Goal: Task Accomplishment & Management: Manage account settings

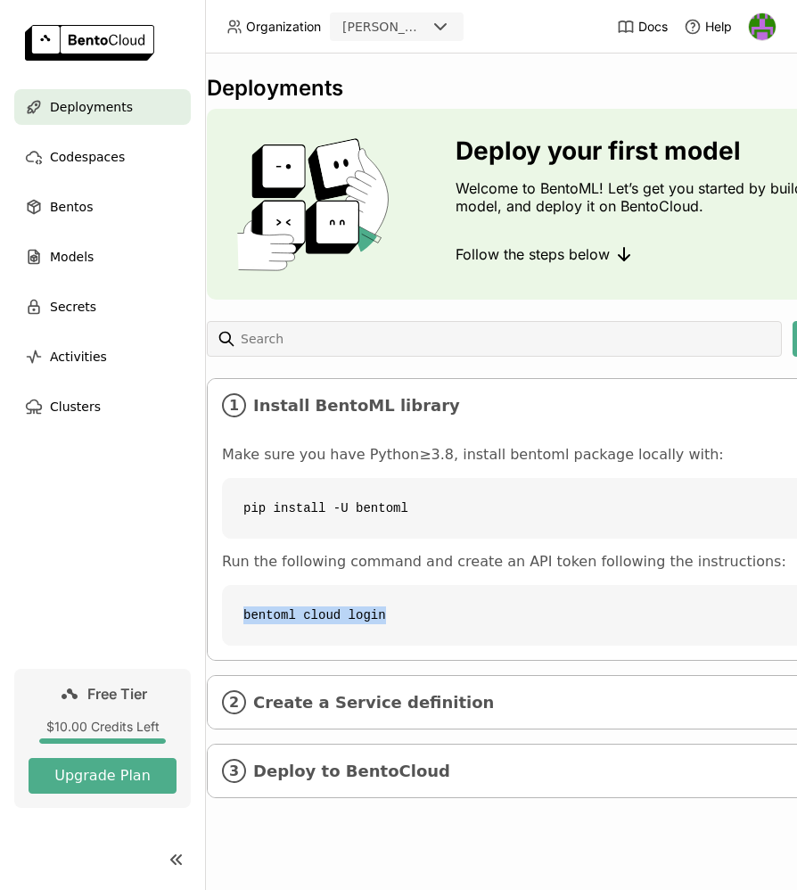
drag, startPoint x: 387, startPoint y: 626, endPoint x: 220, endPoint y: 621, distance: 166.9
click at [220, 621] on div "Make sure you have Python≥3.8, install bentoml package locally with: pip instal…" at bounding box center [653, 546] width 890 height 228
copy code "bentoml cloud login"
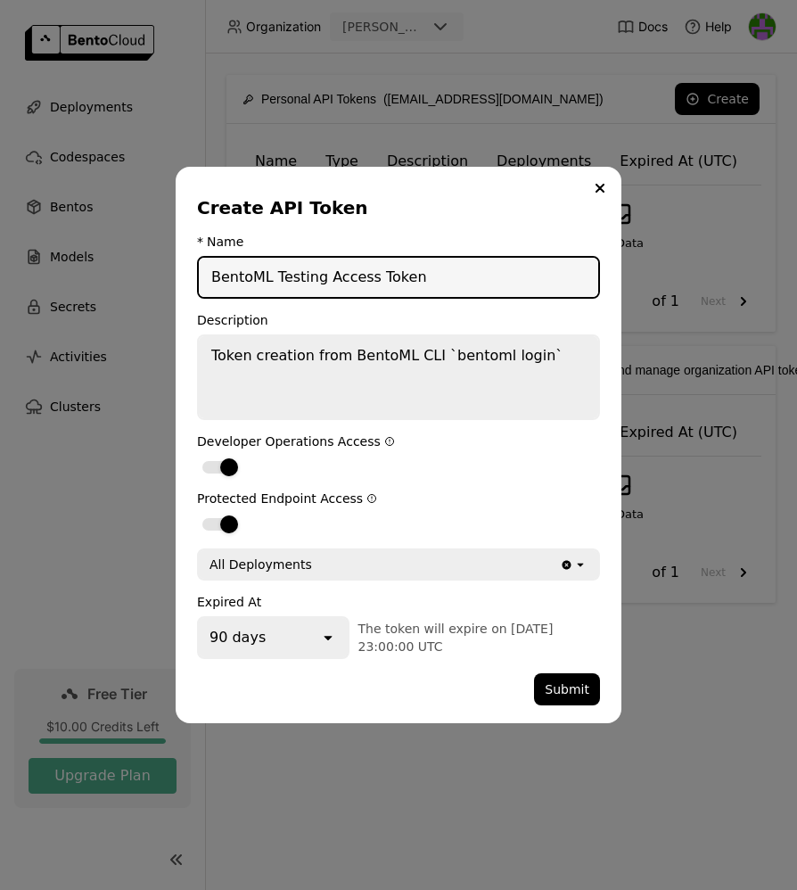
click at [329, 404] on textarea "Token creation from BentoML CLI `bentoml login`" at bounding box center [399, 377] width 400 height 82
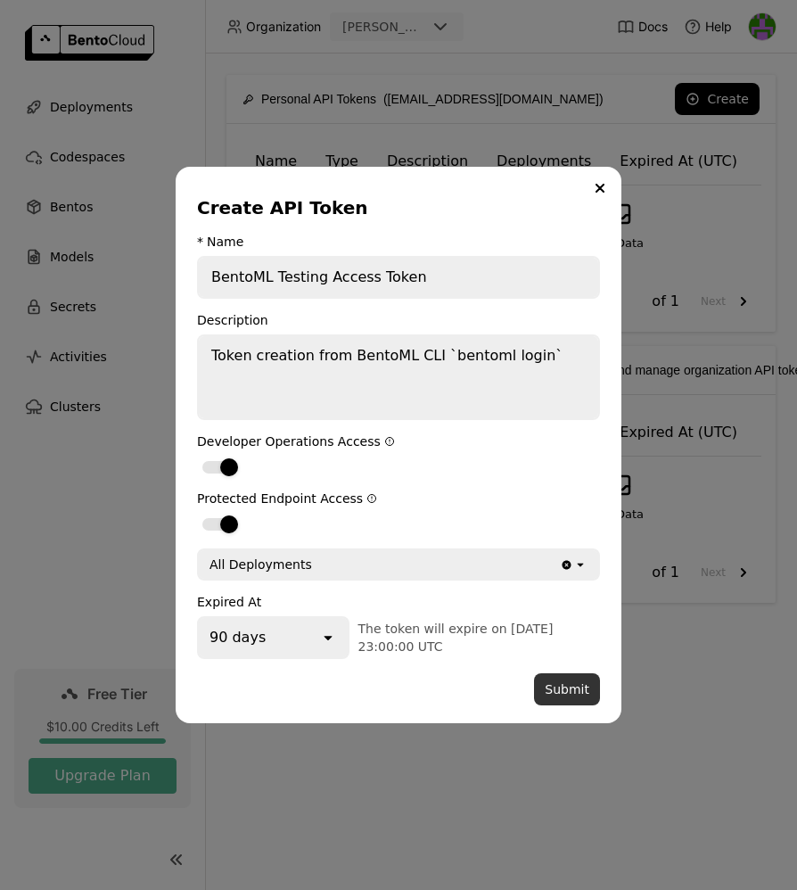
click at [573, 705] on button "Submit" at bounding box center [567, 689] width 66 height 32
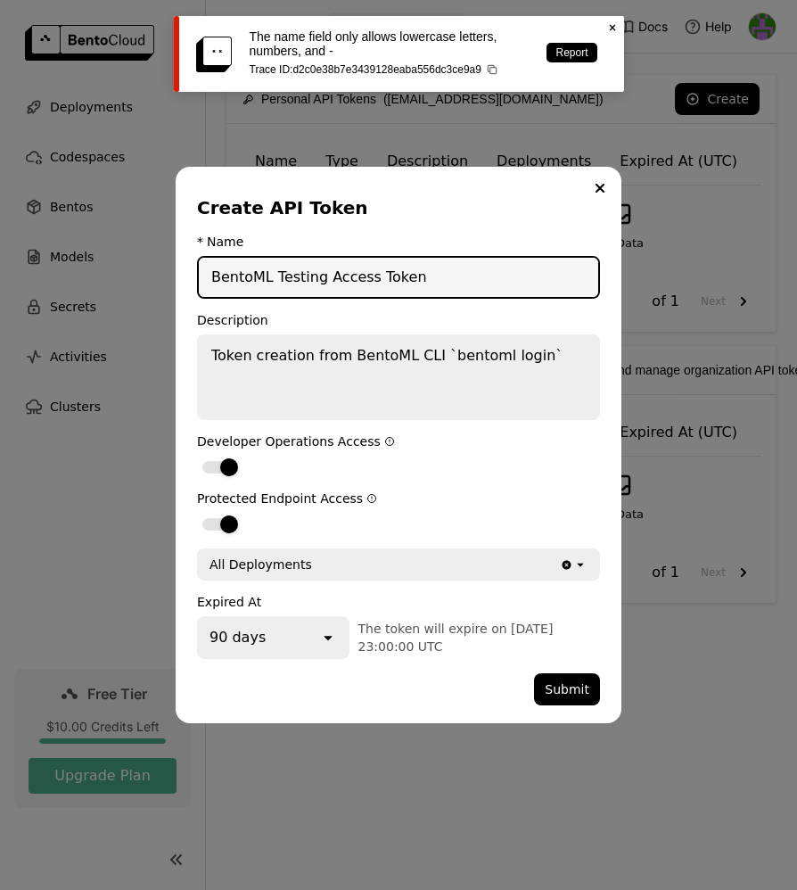
click at [456, 287] on input "BentoML Testing Access Token" at bounding box center [399, 277] width 400 height 39
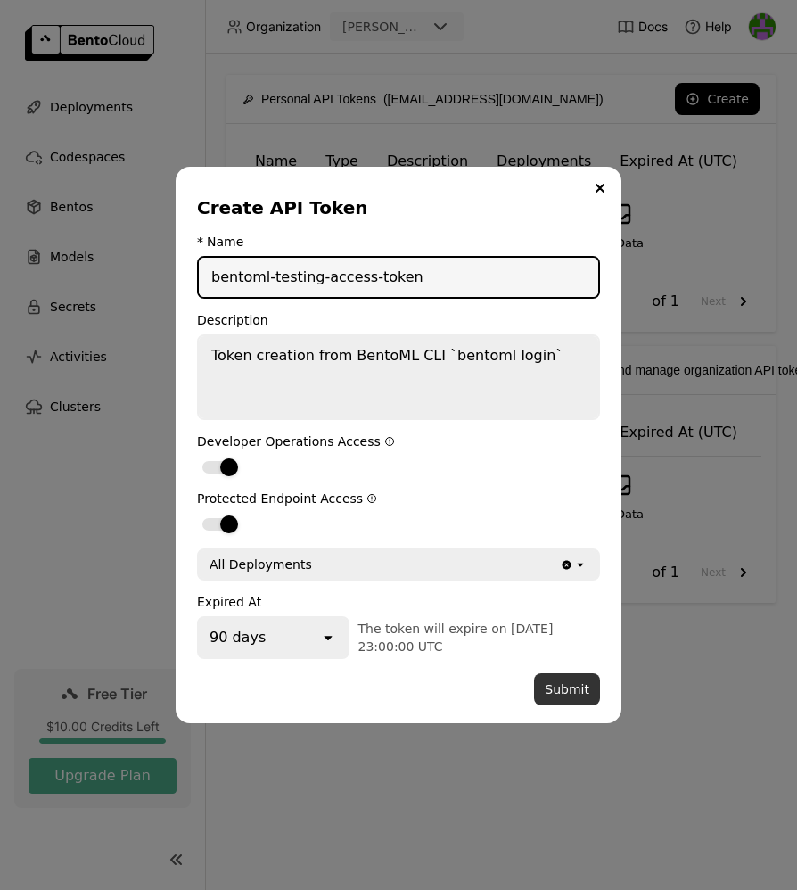
type input "bentoml-testing-access-token"
click at [571, 695] on button "Submit" at bounding box center [567, 689] width 66 height 32
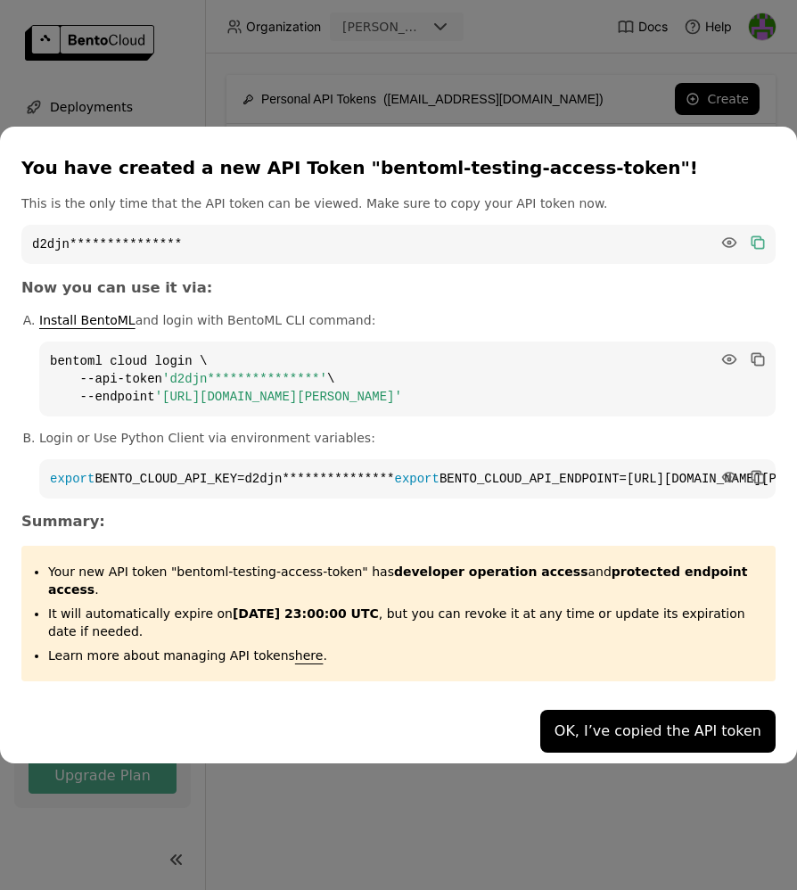
click at [756, 240] on icon "dialog" at bounding box center [760, 244] width 9 height 9
click at [749, 475] on icon "dialog" at bounding box center [758, 477] width 18 height 18
click at [756, 240] on icon "dialog" at bounding box center [760, 244] width 9 height 9
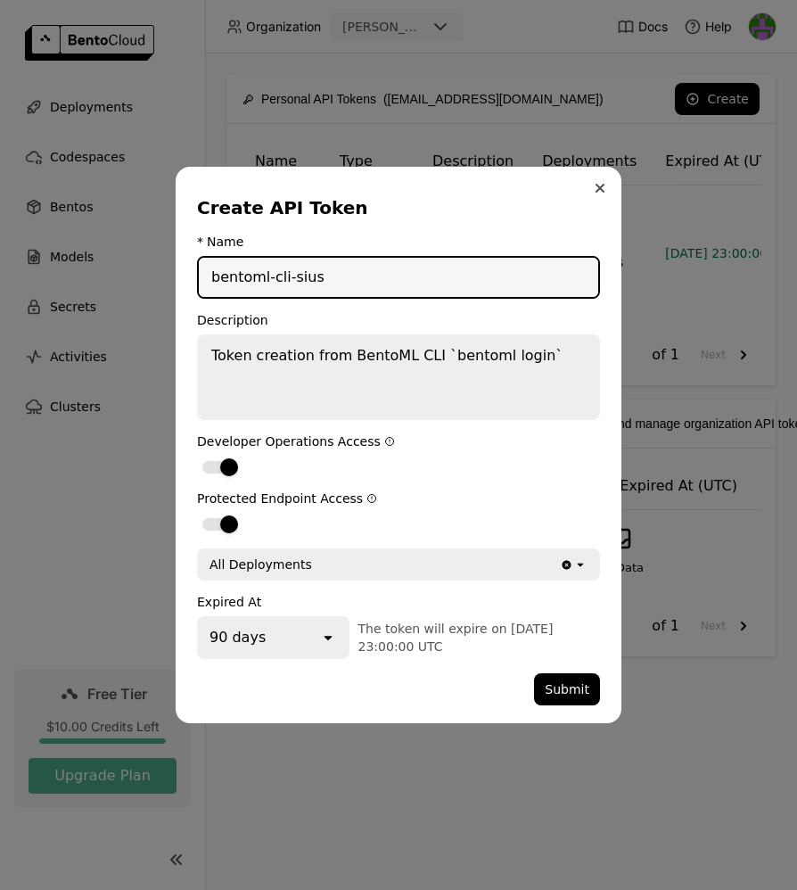
click at [603, 190] on icon "Close" at bounding box center [600, 188] width 7 height 7
